Goal: Transaction & Acquisition: Purchase product/service

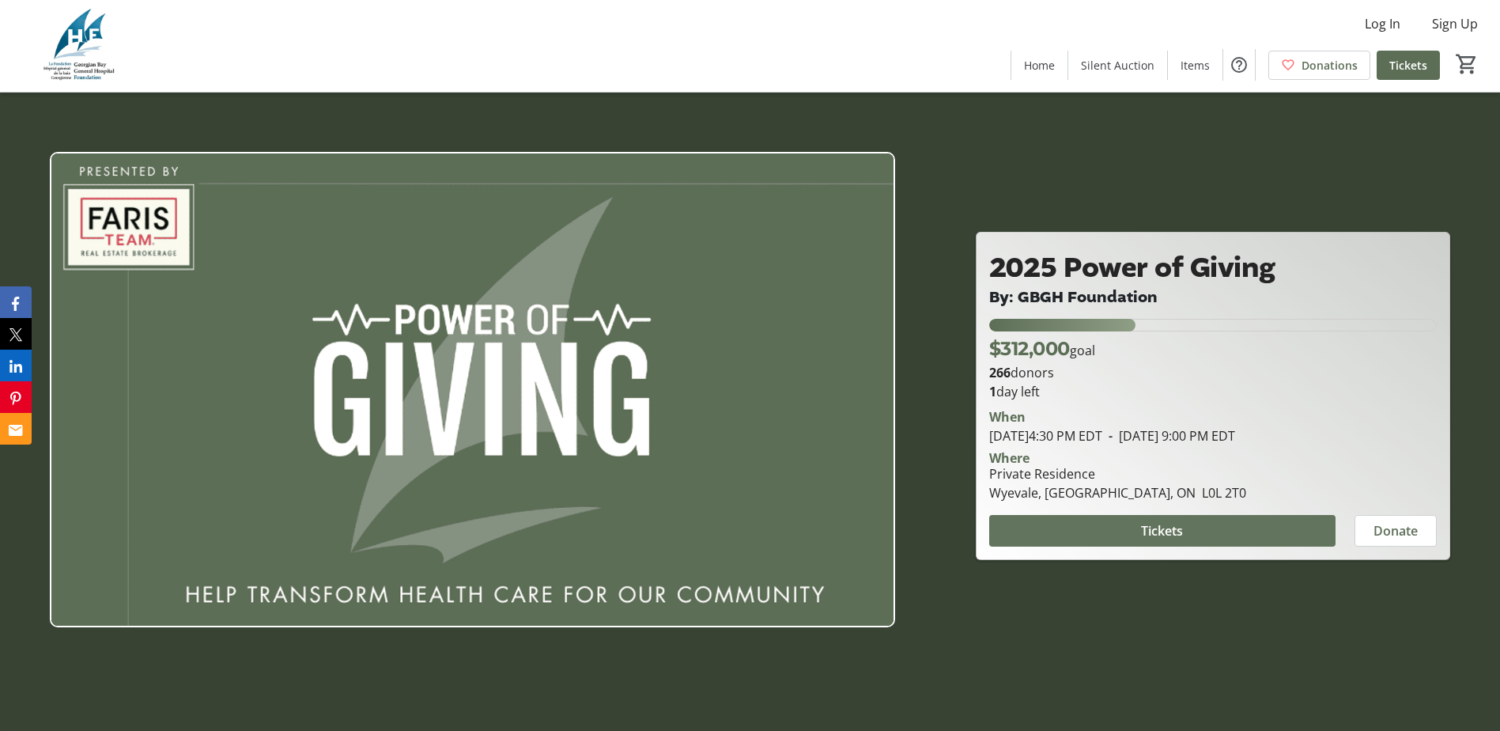
click at [1177, 541] on span at bounding box center [1162, 531] width 346 height 38
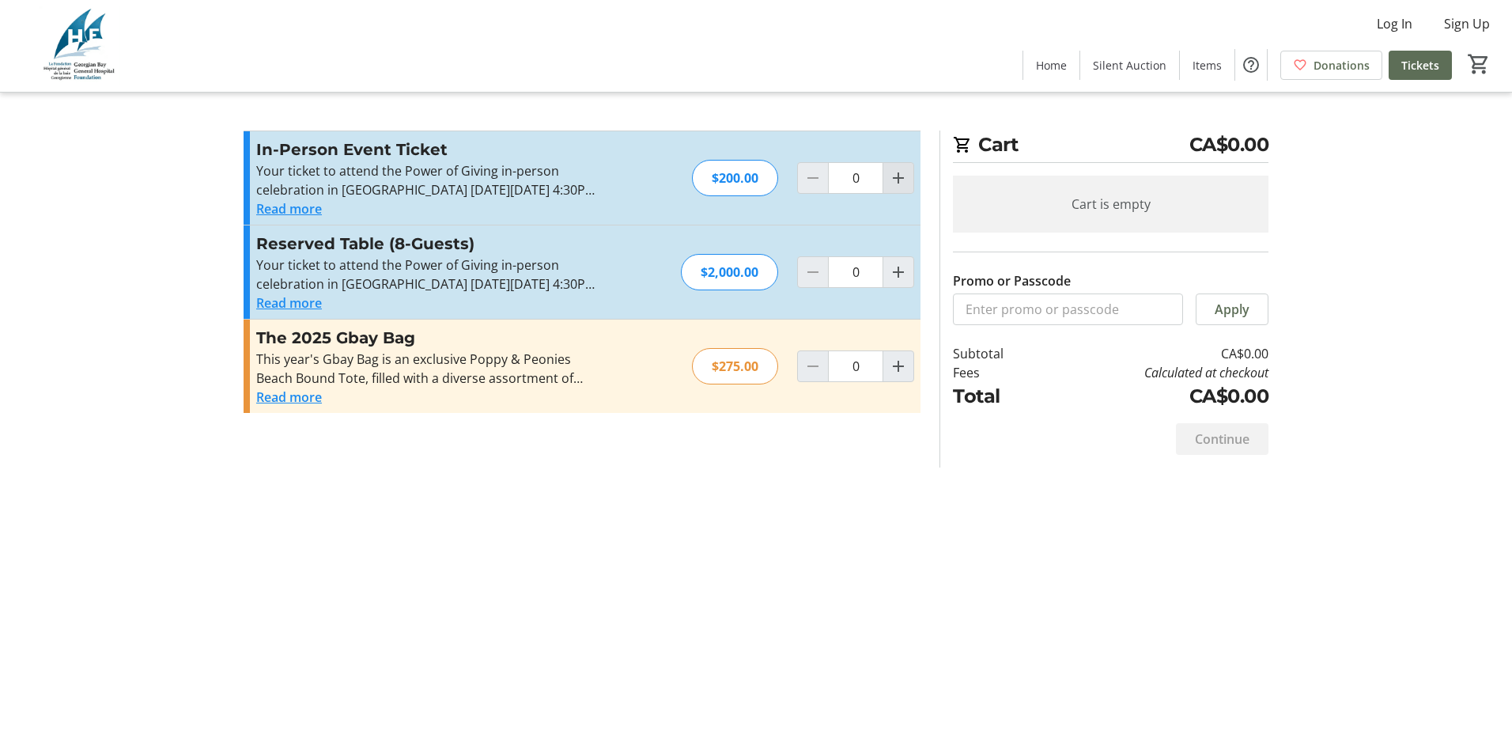
click at [897, 176] on mat-icon "Increment by one" at bounding box center [898, 177] width 19 height 19
type input "1"
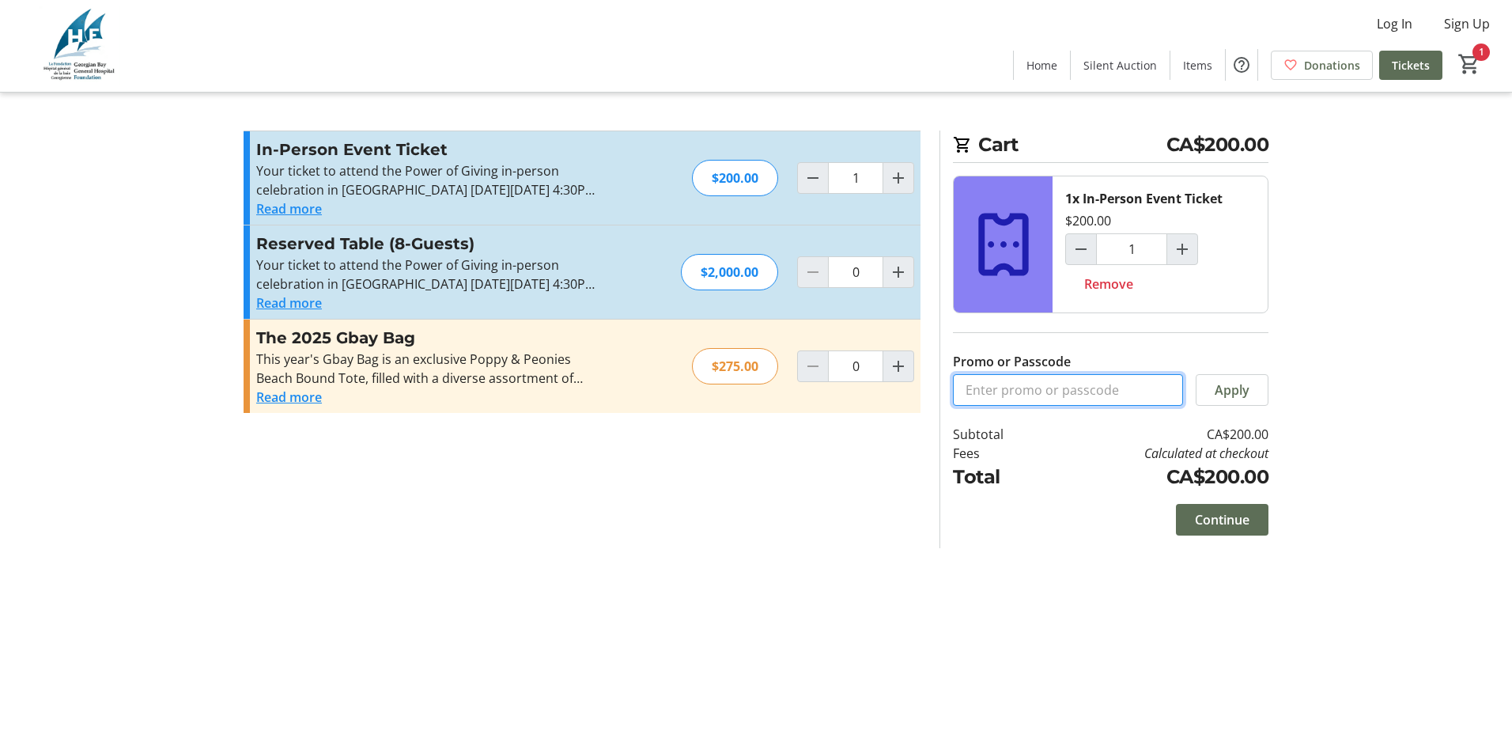
click at [1046, 391] on input "Promo or Passcode" at bounding box center [1068, 390] width 230 height 32
type input "WeSeeYou-1"
click at [1253, 387] on span at bounding box center [1231, 390] width 71 height 38
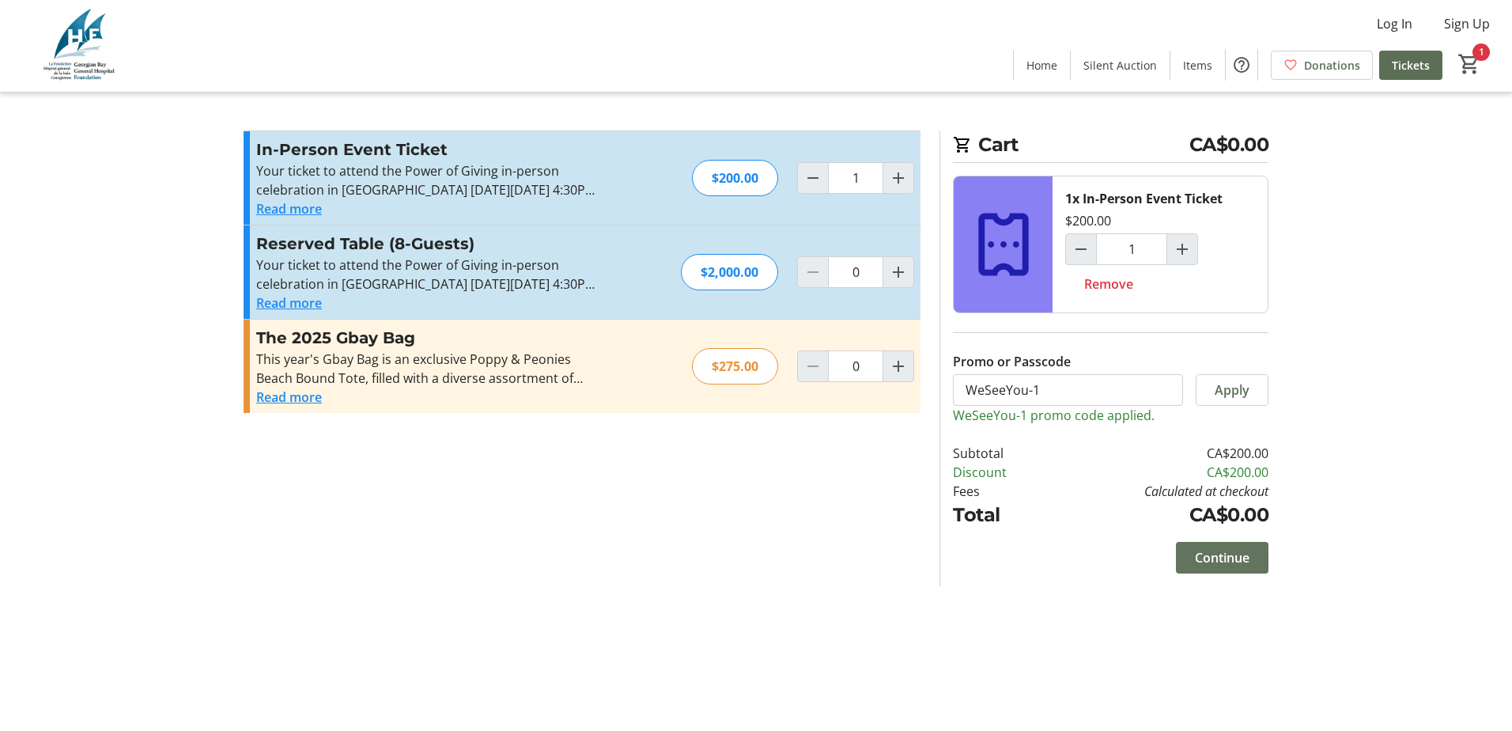
click at [1236, 565] on span "Continue" at bounding box center [1222, 557] width 55 height 19
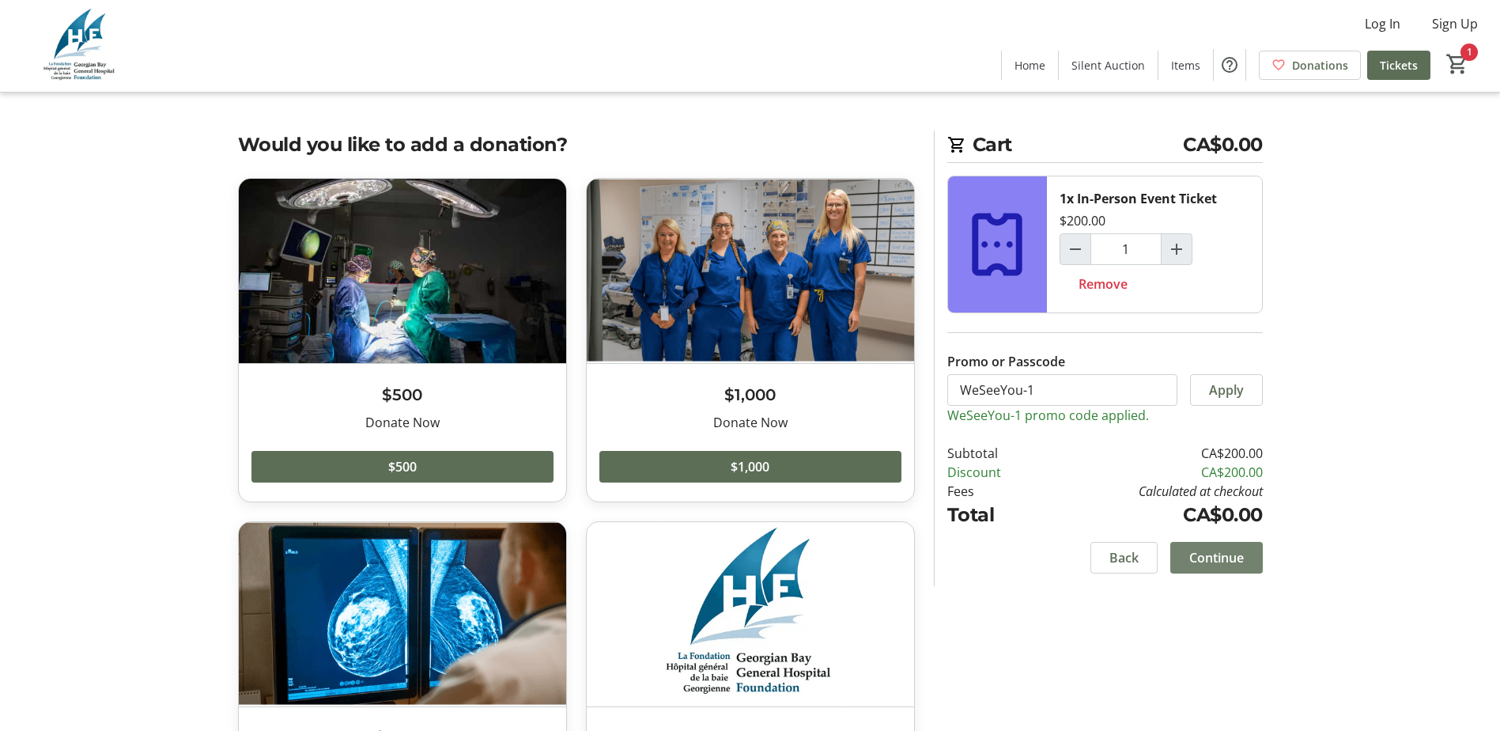
click at [1209, 561] on span "Continue" at bounding box center [1216, 557] width 55 height 19
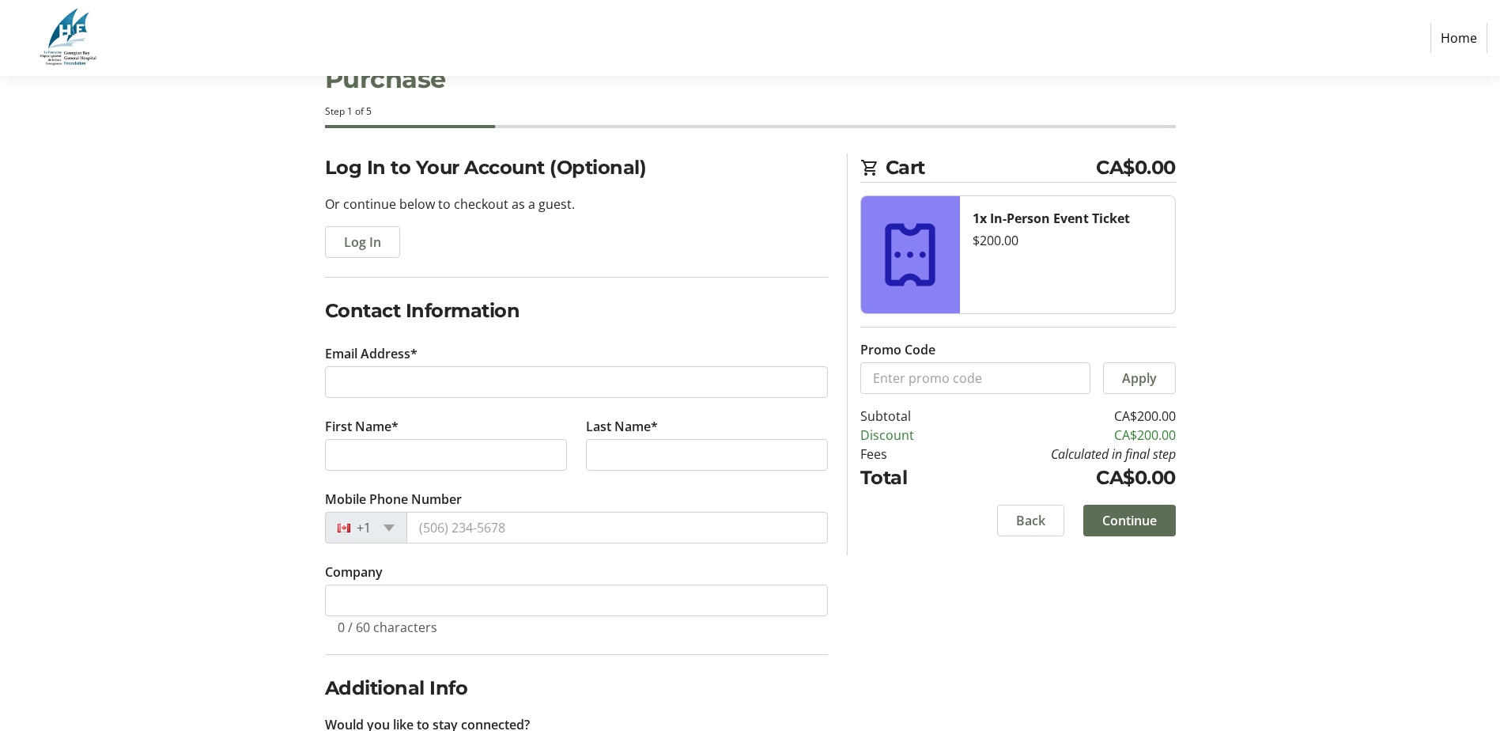
scroll to position [79, 0]
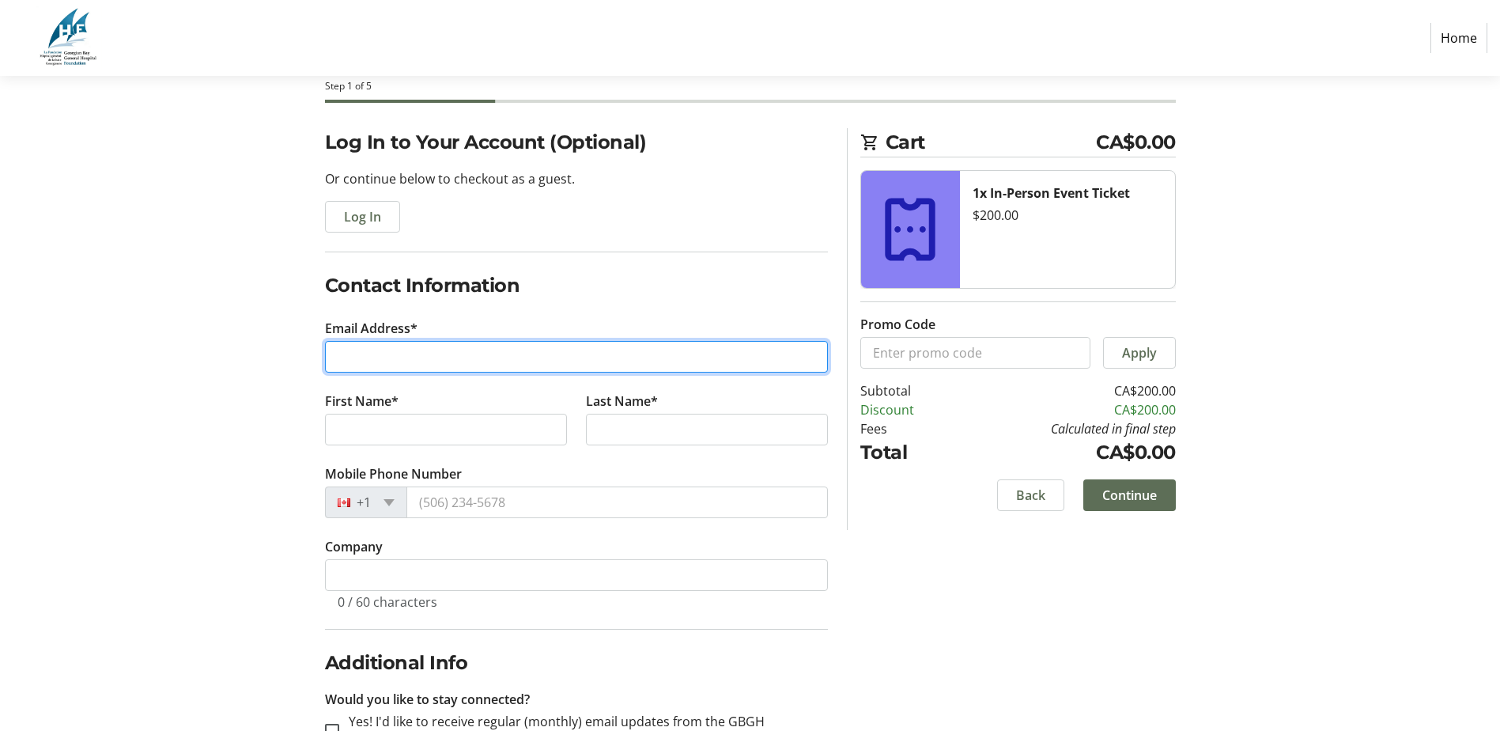
click at [410, 356] on input "Email Address*" at bounding box center [576, 357] width 503 height 32
click at [408, 354] on input "Email Address*" at bounding box center [576, 357] width 503 height 32
type input "[EMAIL_ADDRESS][DOMAIN_NAME]"
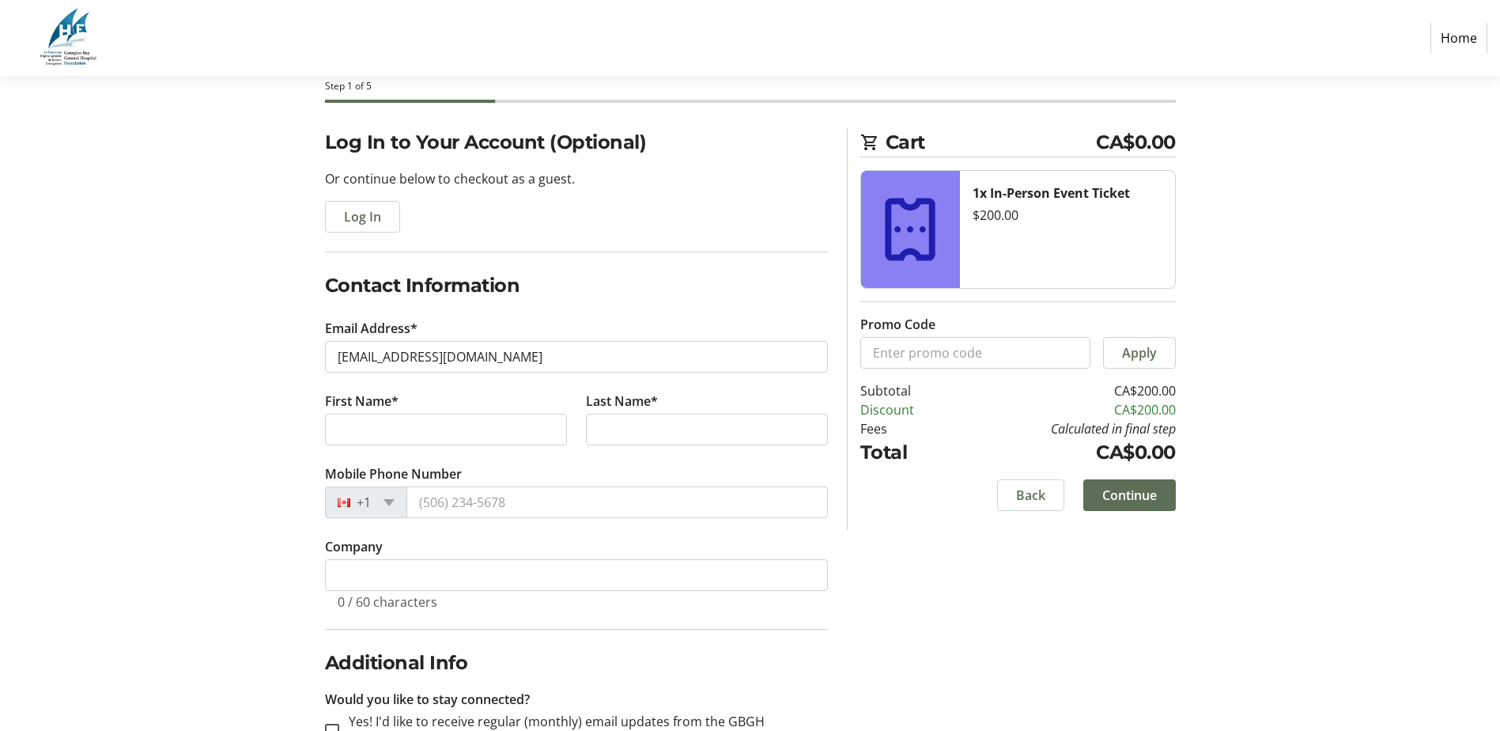
click at [385, 402] on label "First Name*" at bounding box center [362, 400] width 74 height 19
click at [385, 414] on input "First Name*" at bounding box center [446, 430] width 242 height 32
type input "[PERSON_NAME]"
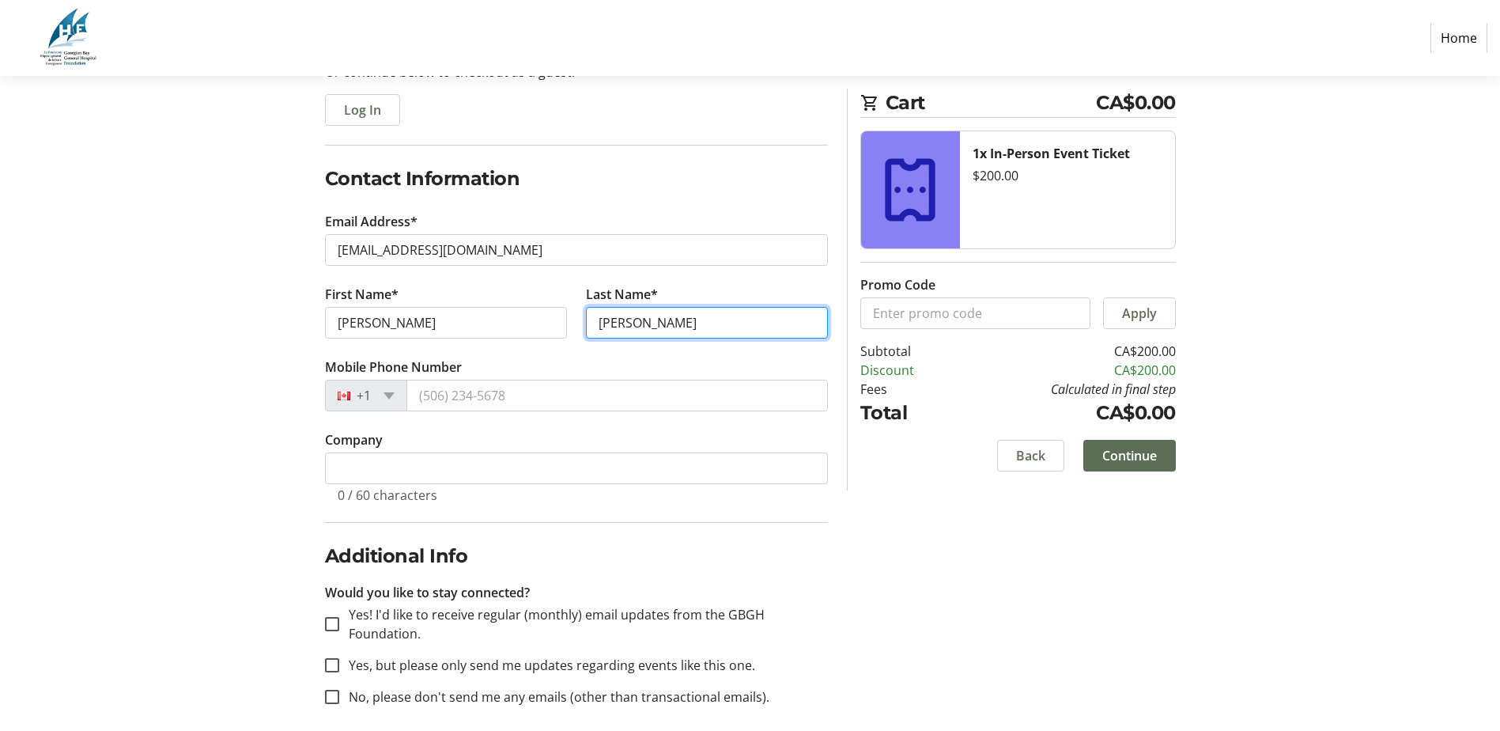
scroll to position [199, 0]
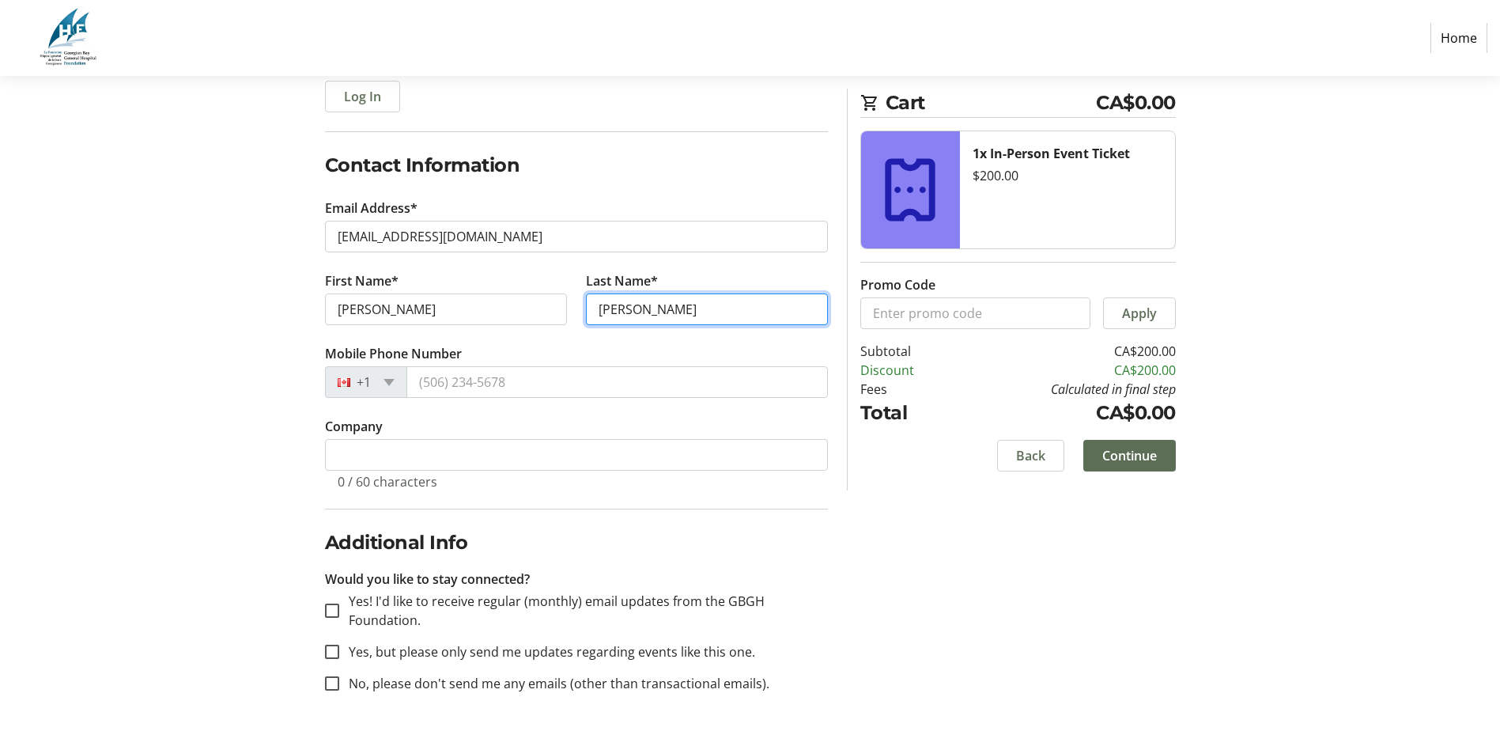
type input "[PERSON_NAME]"
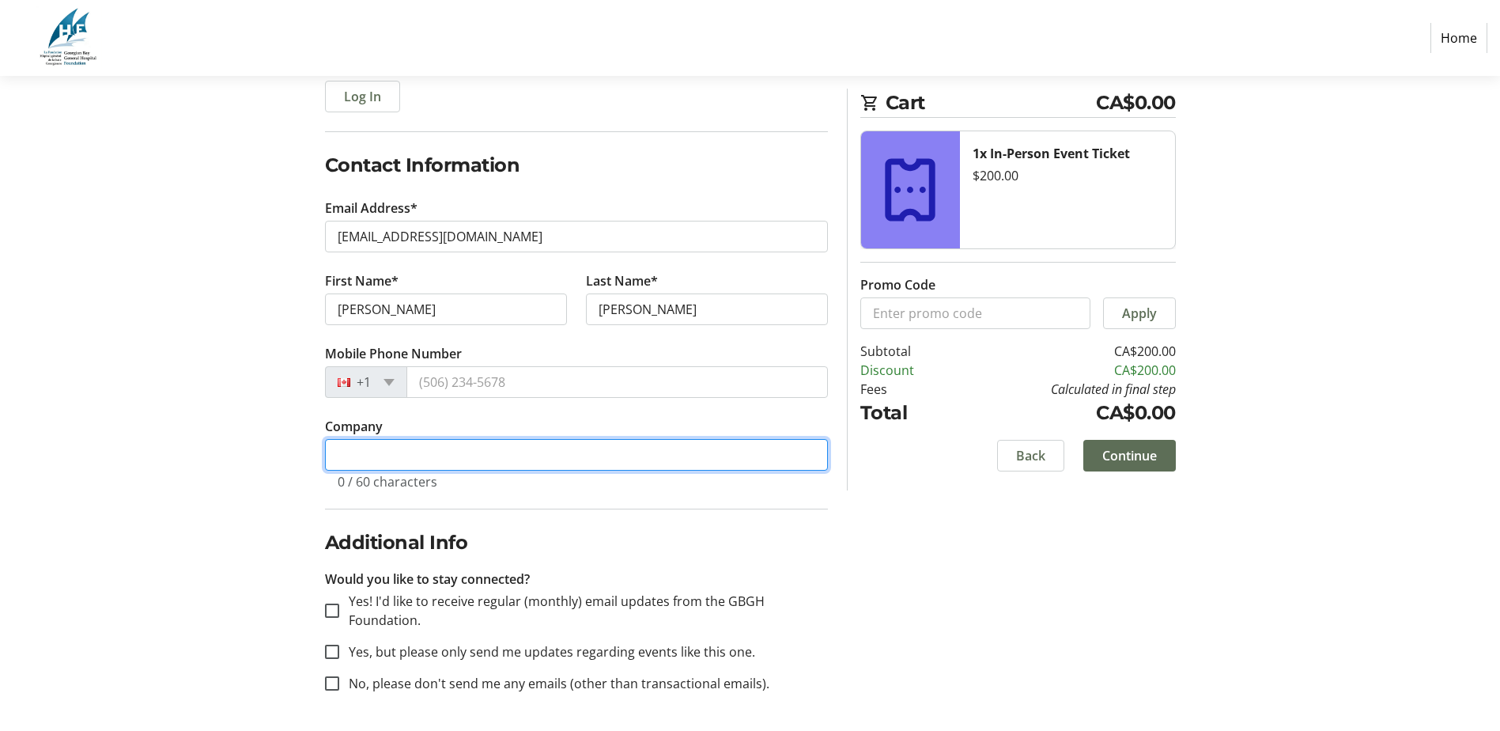
click at [337, 454] on input "Company" at bounding box center [576, 455] width 503 height 32
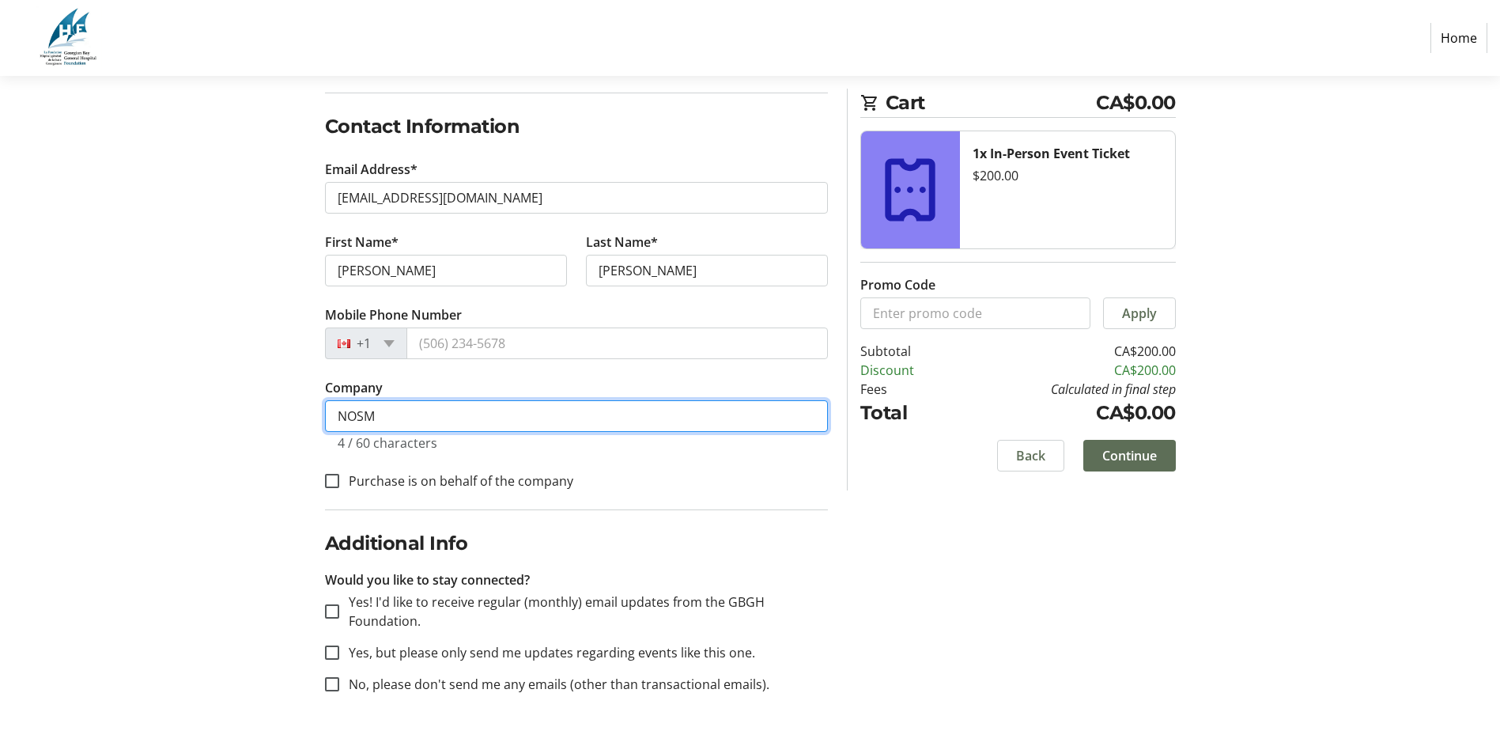
scroll to position [239, 0]
type input "NOSM"
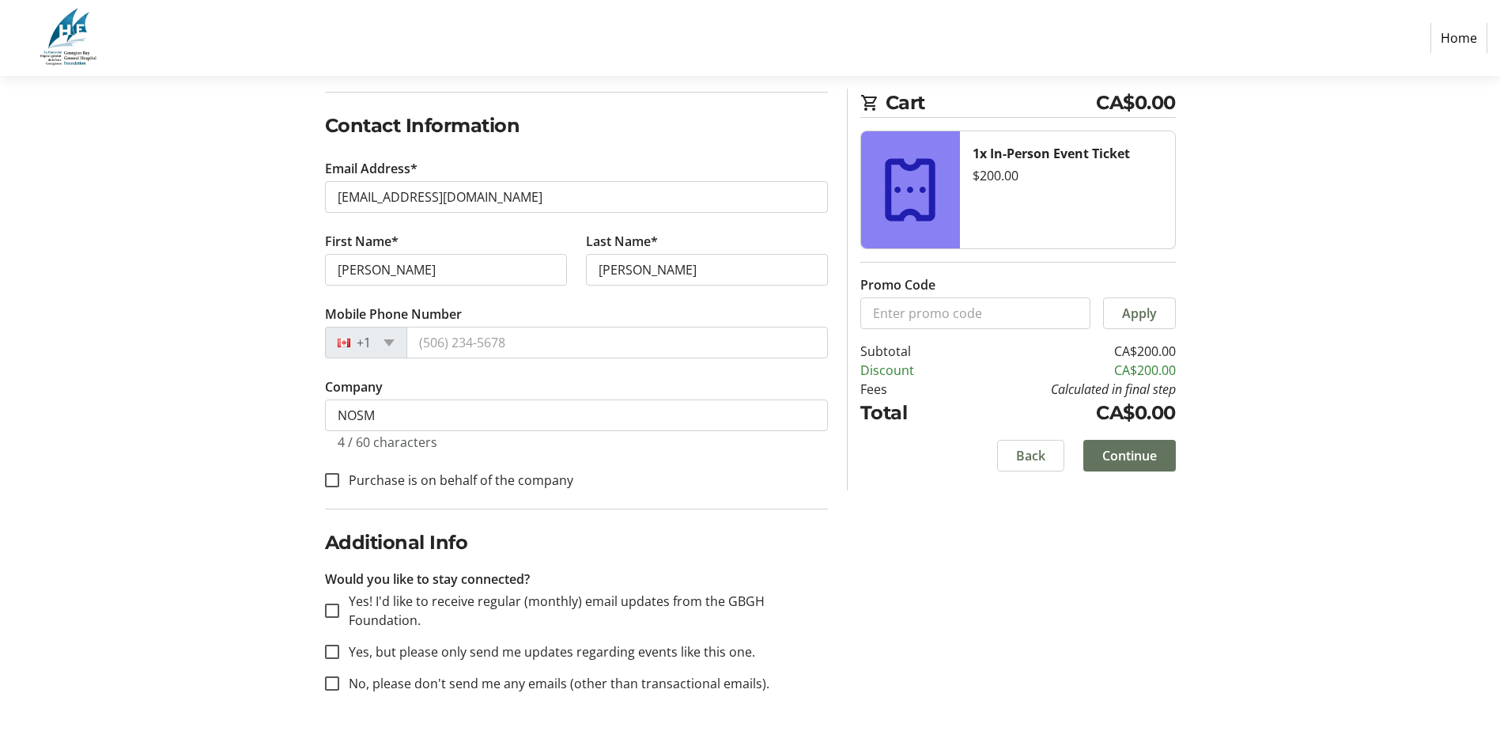
click at [1136, 452] on span "Continue" at bounding box center [1129, 455] width 55 height 19
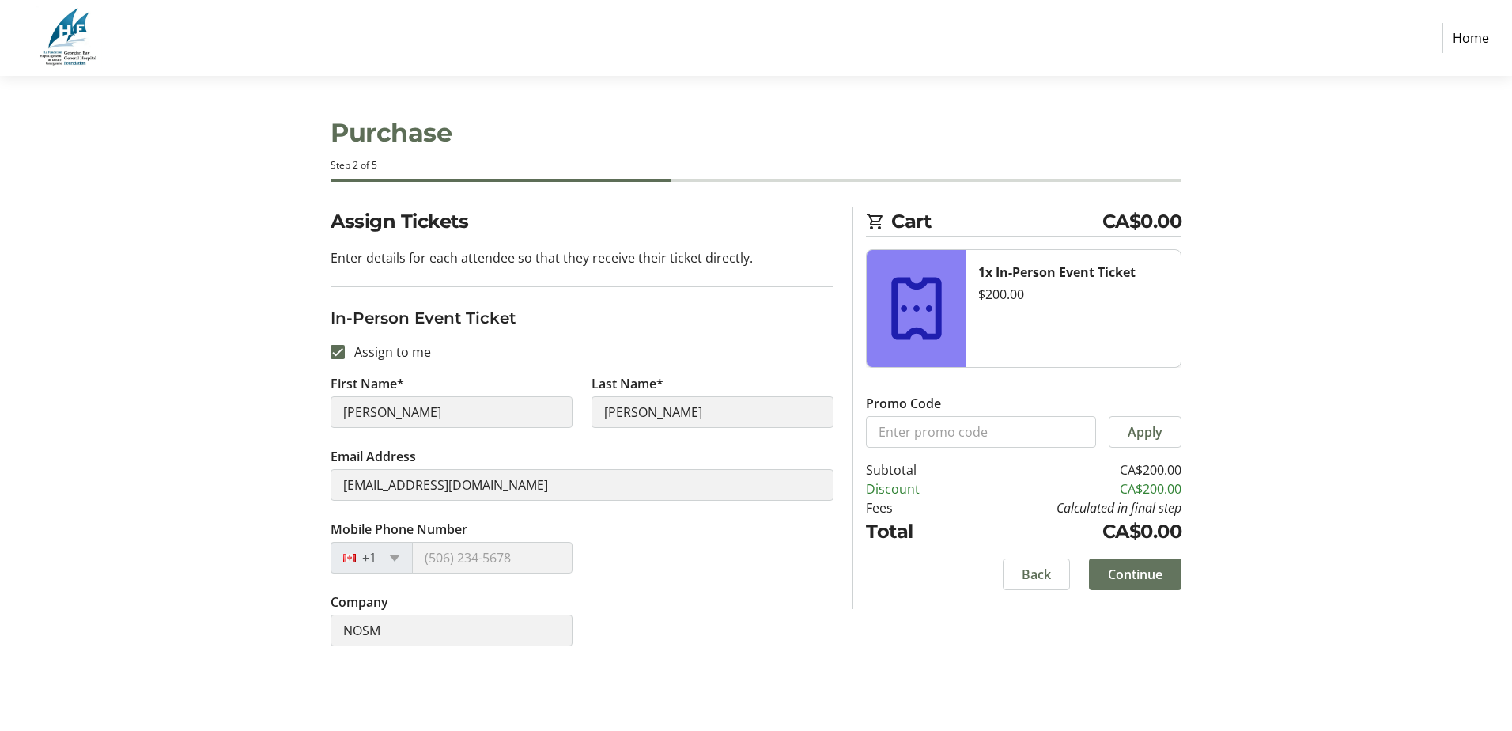
click at [1158, 570] on span "Continue" at bounding box center [1135, 574] width 55 height 19
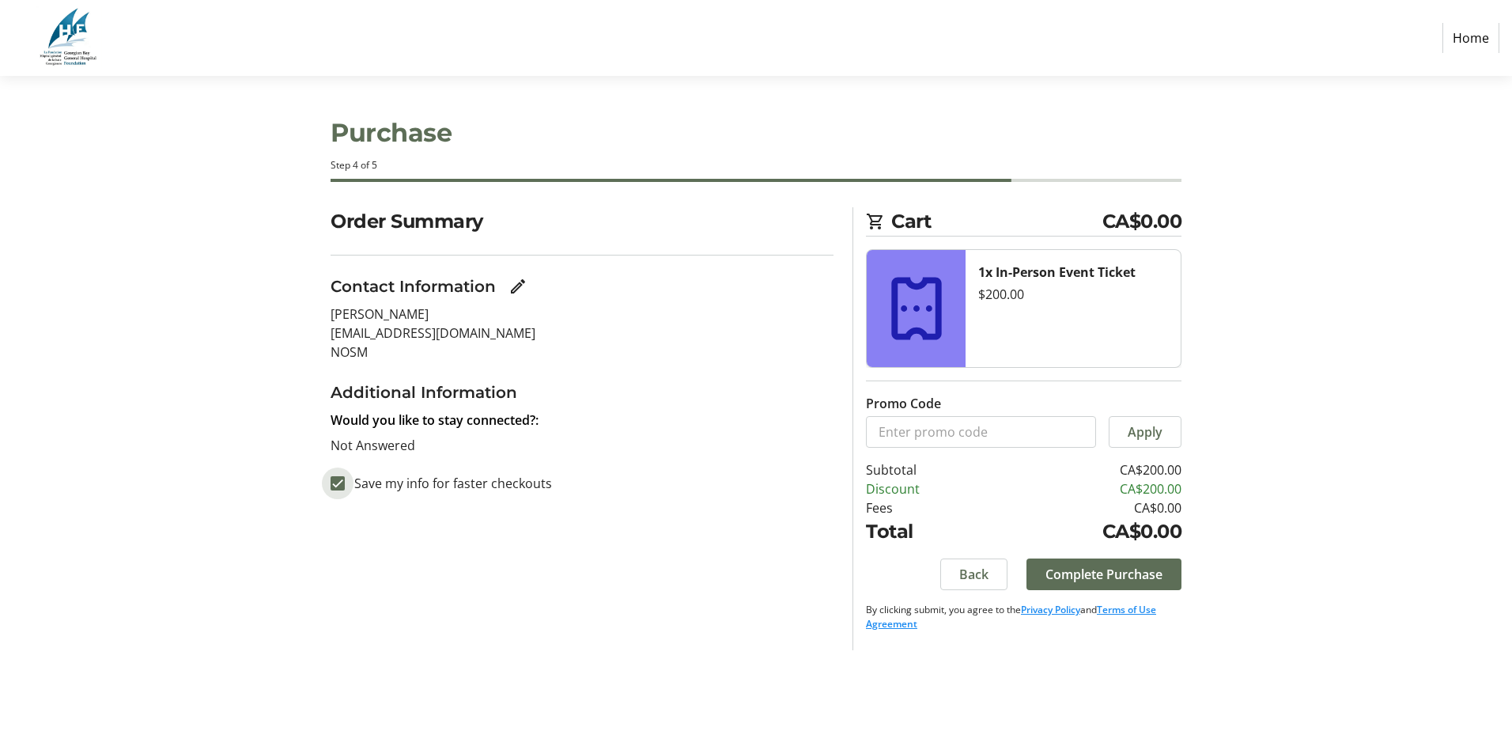
click at [342, 478] on input "Save my info for faster checkouts" at bounding box center [338, 483] width 14 height 14
checkbox input "false"
click at [1148, 573] on span "Complete Purchase" at bounding box center [1103, 574] width 117 height 19
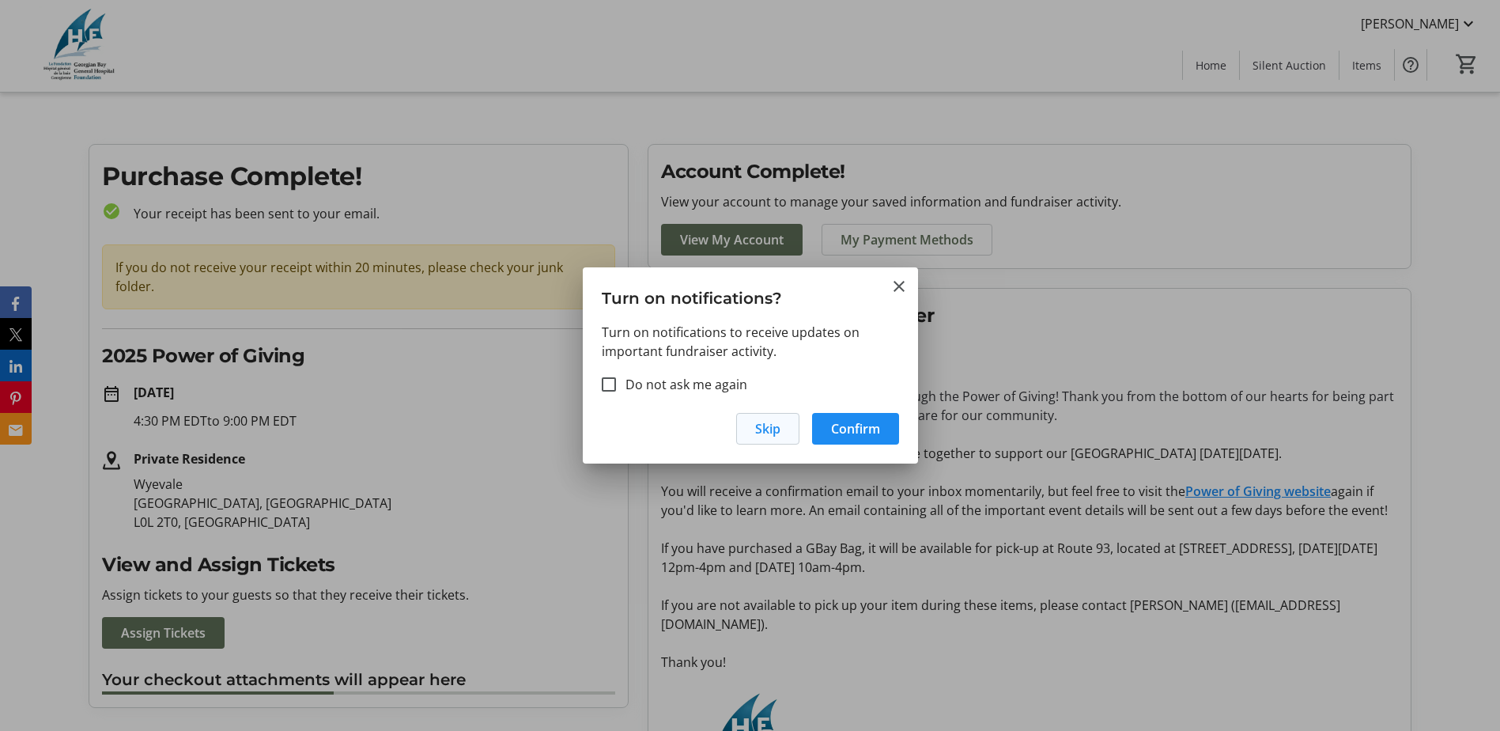
click at [770, 430] on span "Skip" at bounding box center [767, 428] width 25 height 19
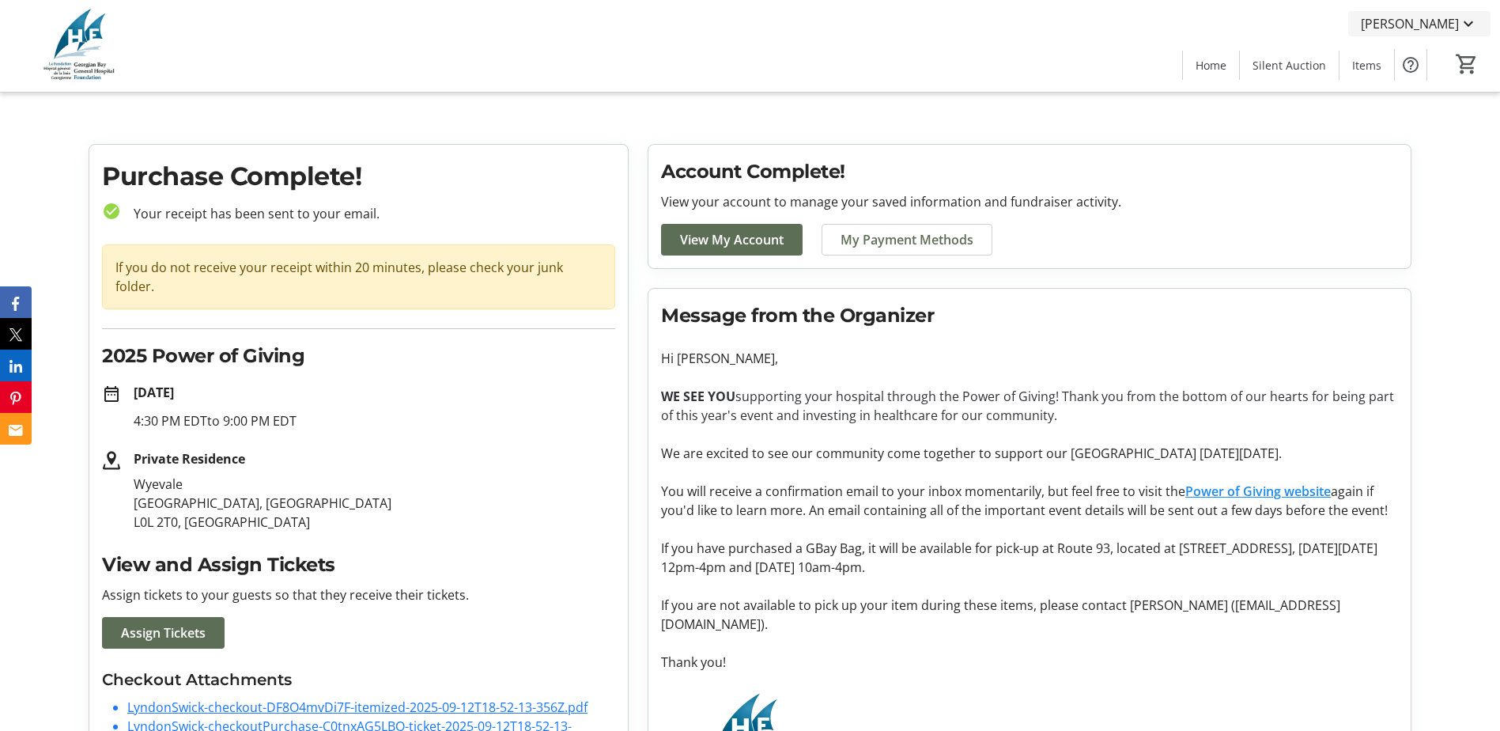
click at [1426, 24] on span "[PERSON_NAME]" at bounding box center [1410, 23] width 98 height 19
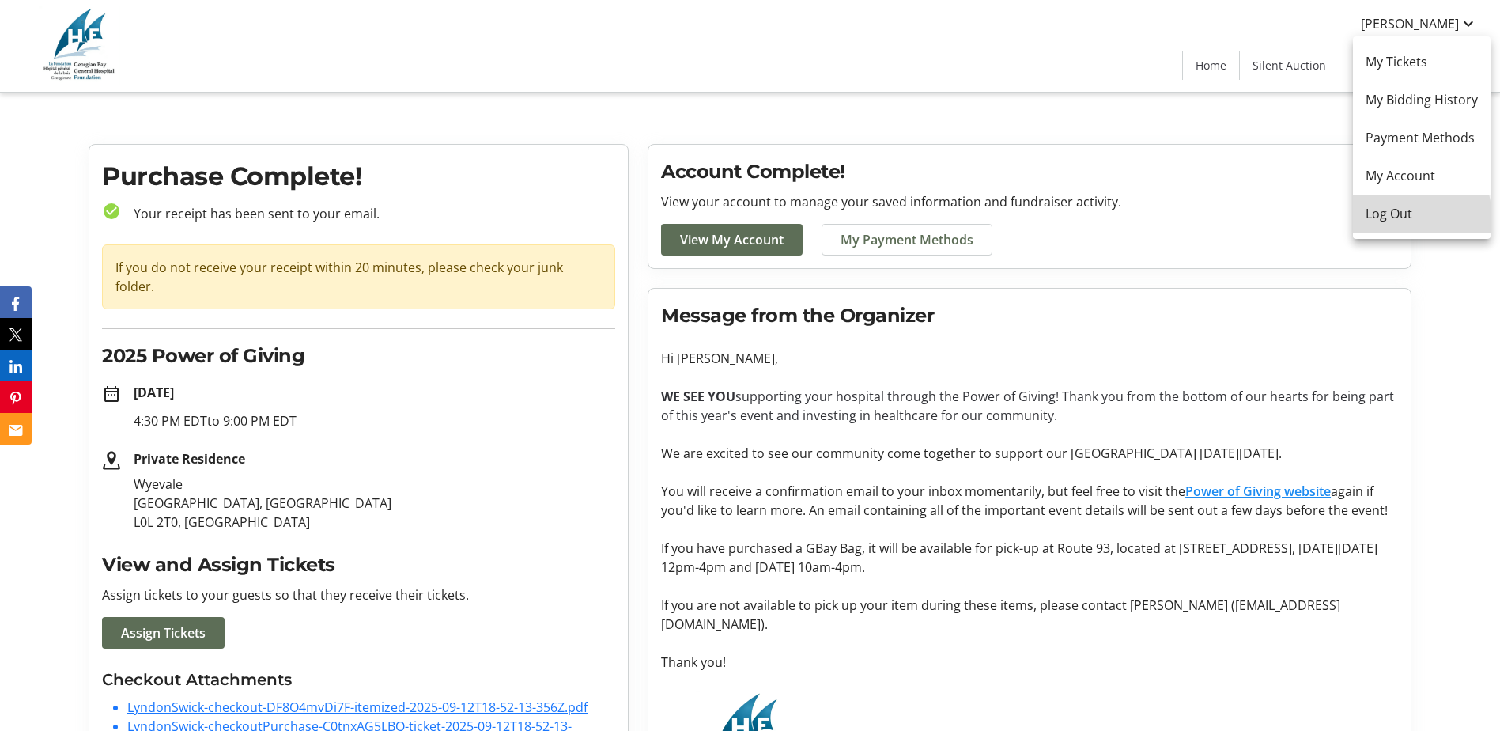
drag, startPoint x: 1392, startPoint y: 219, endPoint x: 1385, endPoint y: 210, distance: 10.8
click at [1388, 213] on span "Log Out" at bounding box center [1422, 213] width 112 height 19
